Goal: Task Accomplishment & Management: Manage account settings

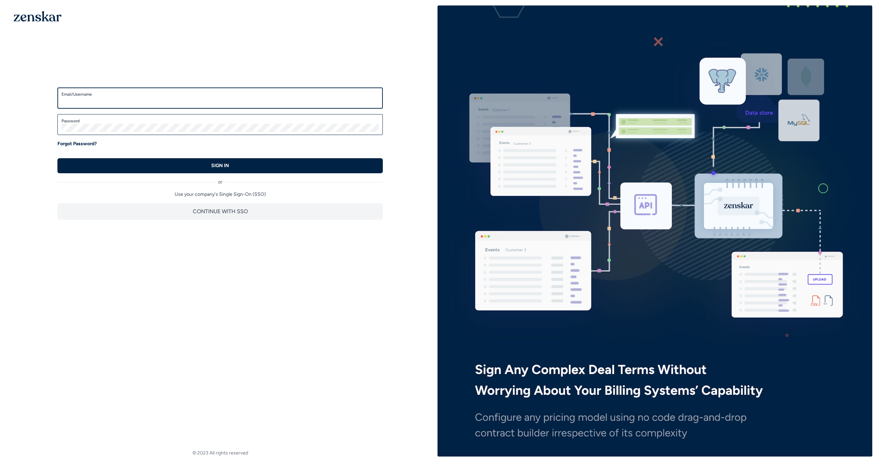
type input "**********"
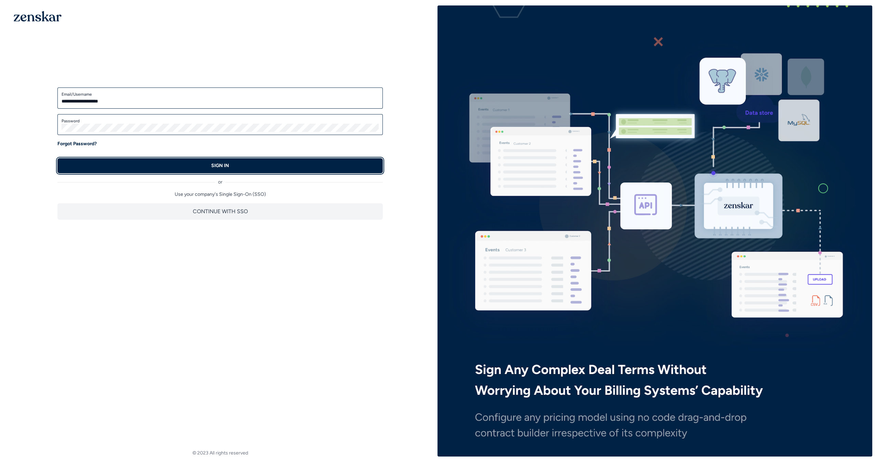
click at [337, 169] on button "SIGN IN" at bounding box center [219, 165] width 325 height 15
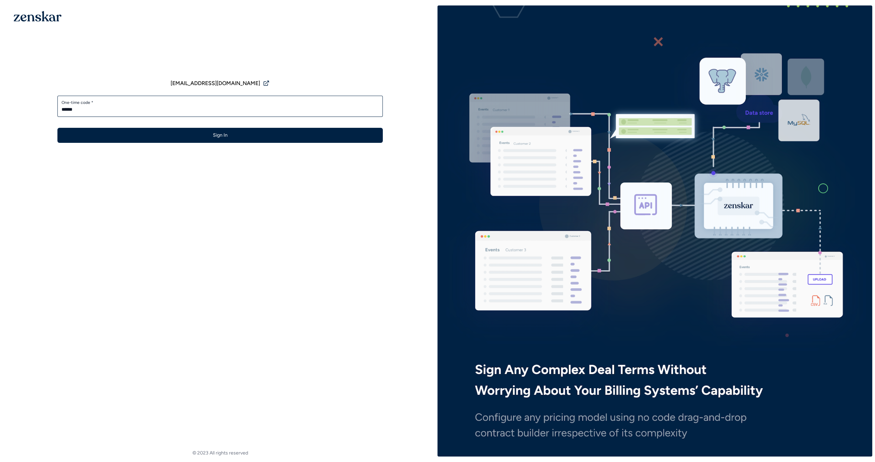
type input "******"
click at [57, 128] on button "Sign In" at bounding box center [219, 135] width 325 height 15
